Goal: Task Accomplishment & Management: Complete application form

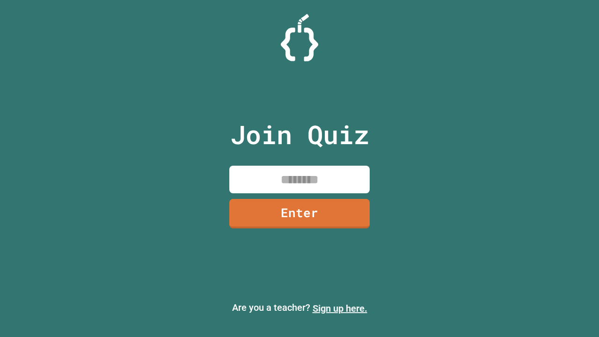
click at [340, 308] on link "Sign up here." at bounding box center [340, 308] width 55 height 11
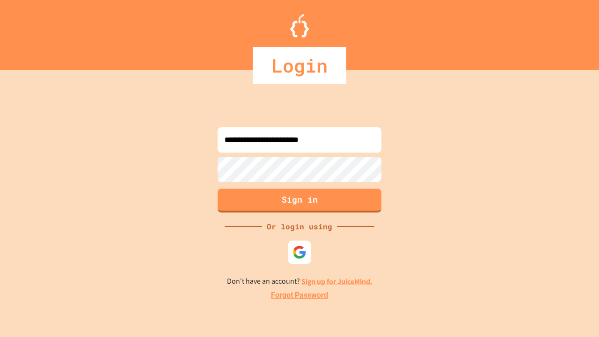
type input "**********"
